Goal: Transaction & Acquisition: Purchase product/service

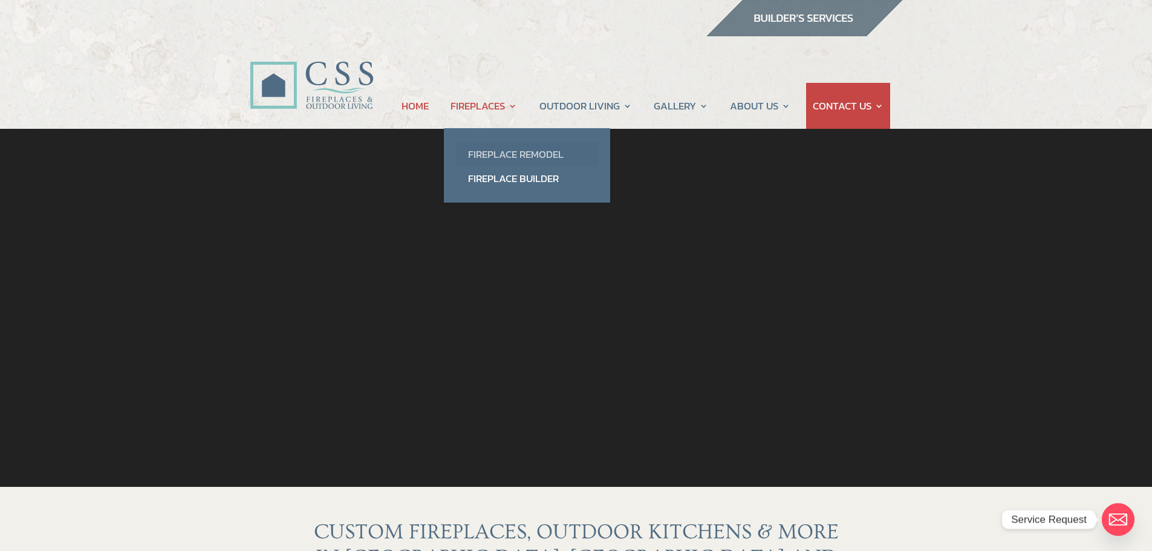
click at [512, 152] on link "Fireplace Remodel" at bounding box center [527, 154] width 142 height 24
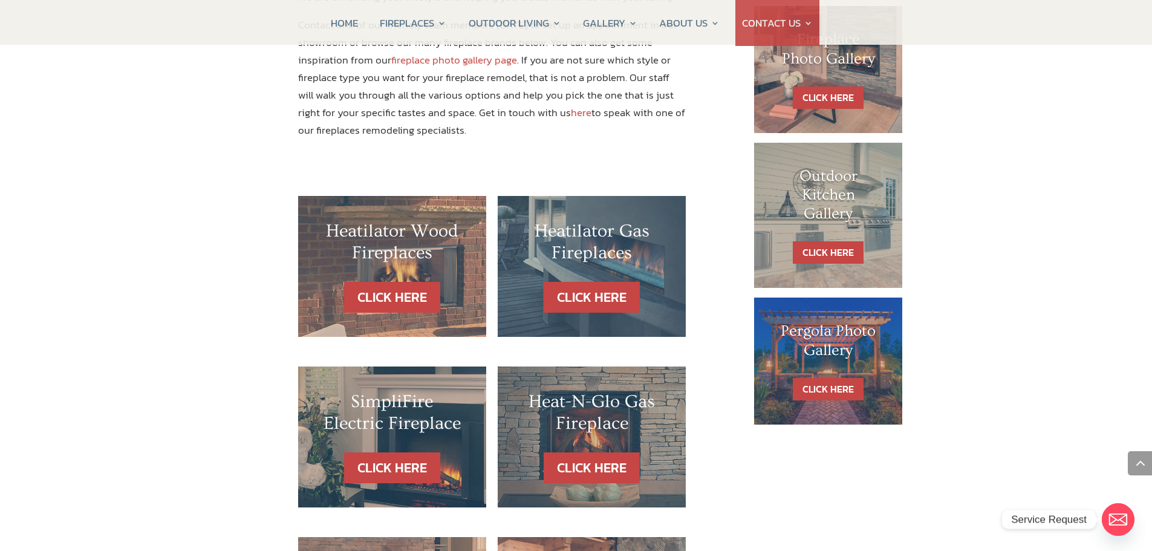
scroll to position [726, 0]
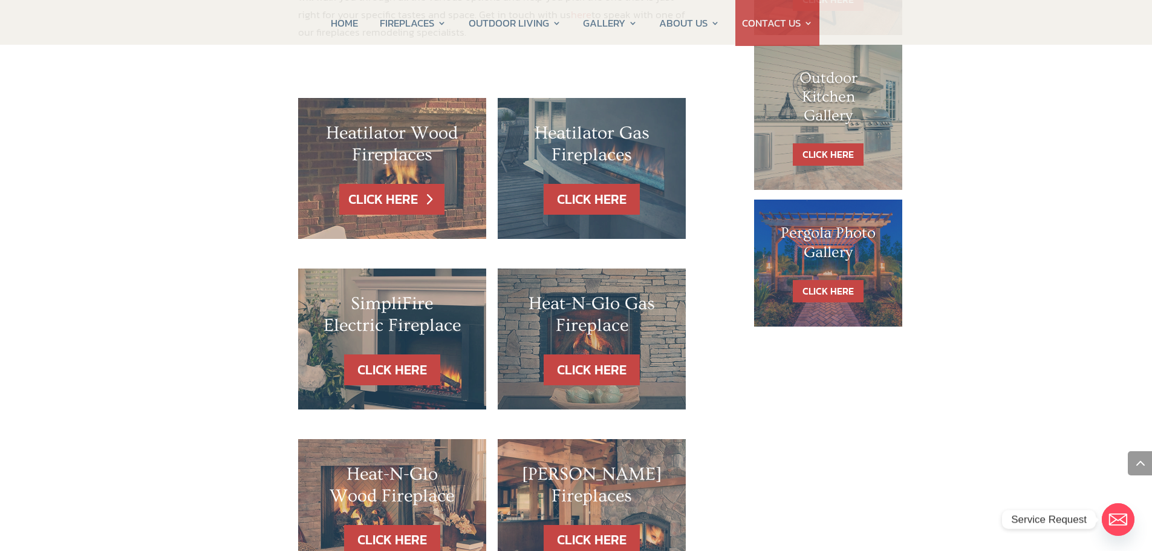
click at [391, 184] on link "CLICK HERE" at bounding box center [391, 199] width 105 height 31
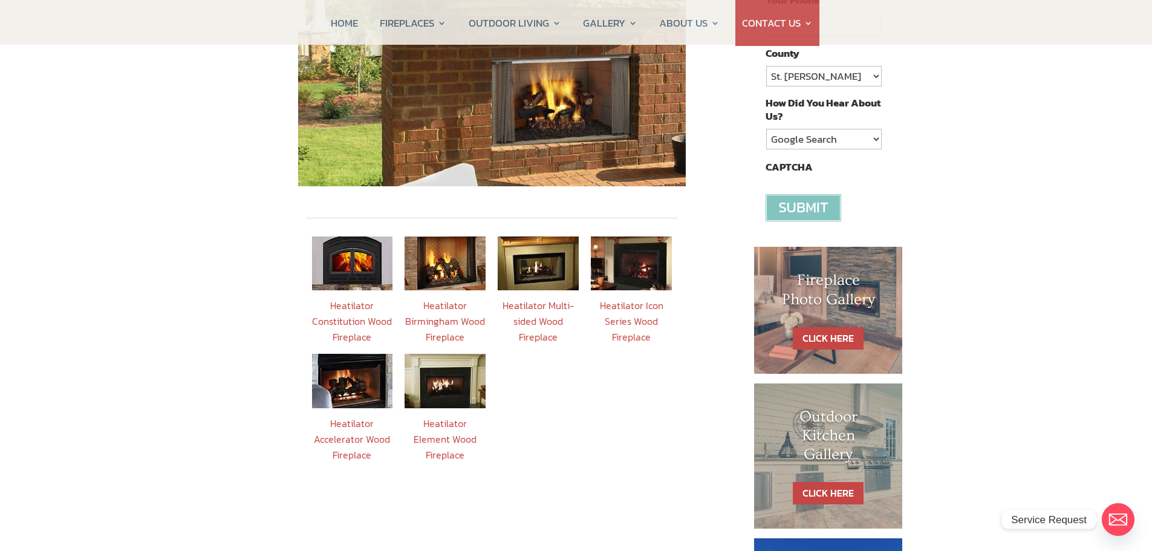
scroll to position [363, 0]
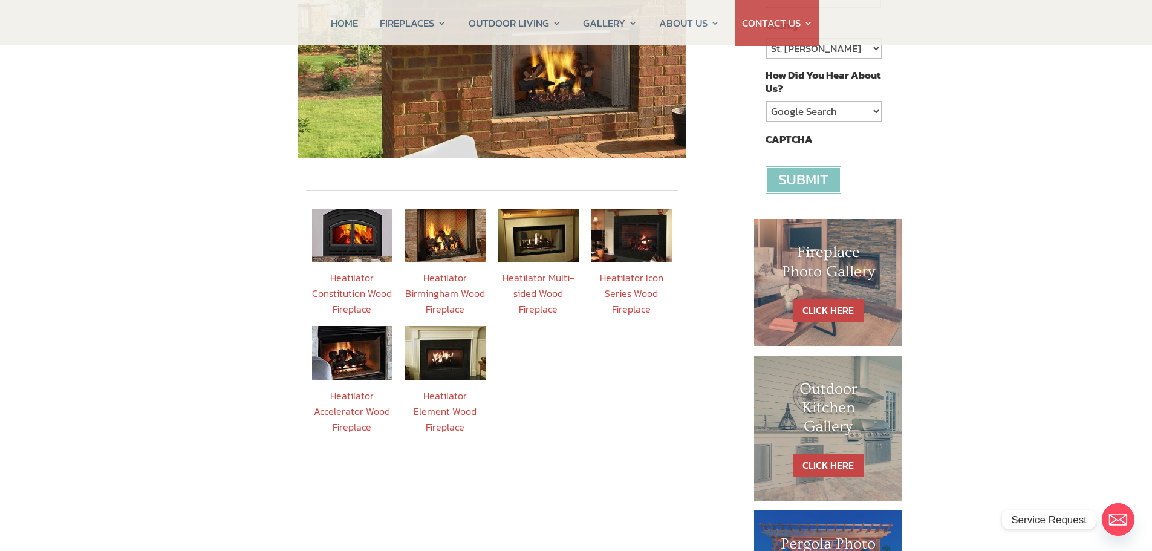
click at [448, 337] on img at bounding box center [445, 353] width 81 height 54
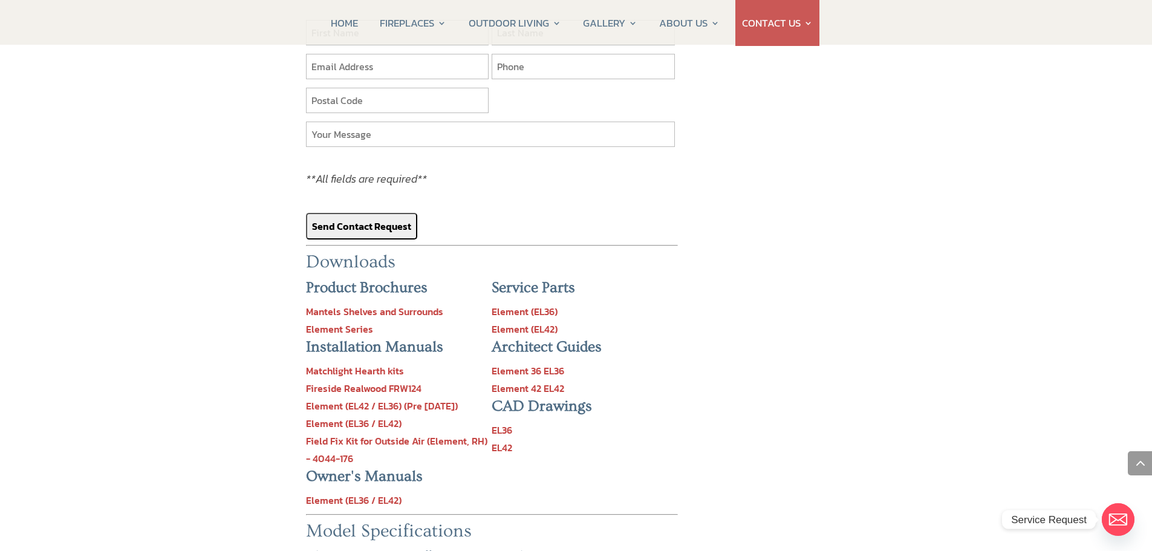
scroll to position [1089, 0]
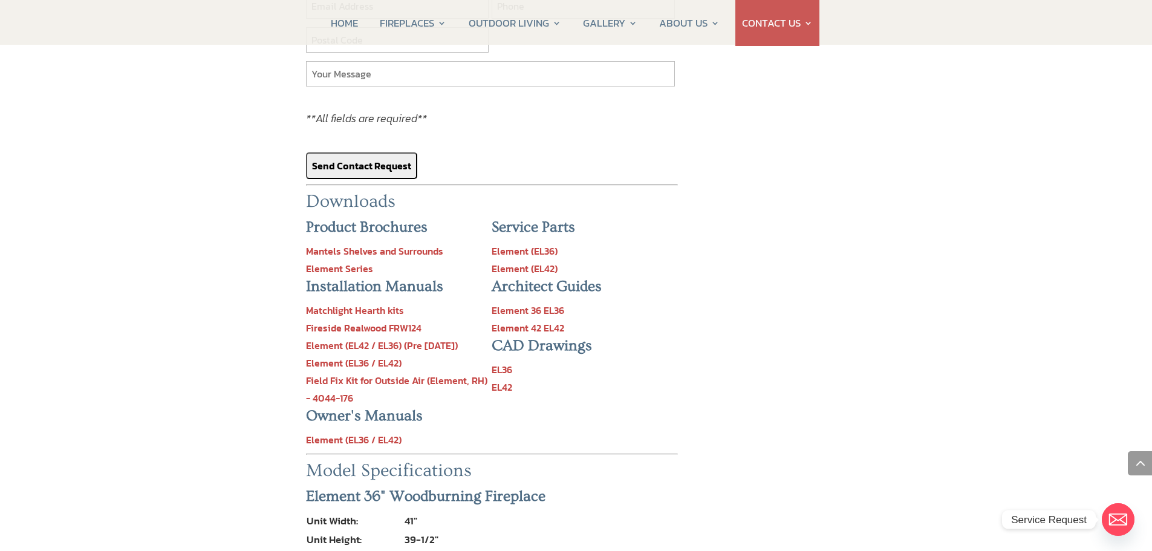
click at [370, 356] on link "Element (EL36 / EL42)" at bounding box center [354, 363] width 96 height 15
click at [368, 321] on link "Fireside Realwood FRW124" at bounding box center [364, 328] width 116 height 15
